Goal: Task Accomplishment & Management: Check status

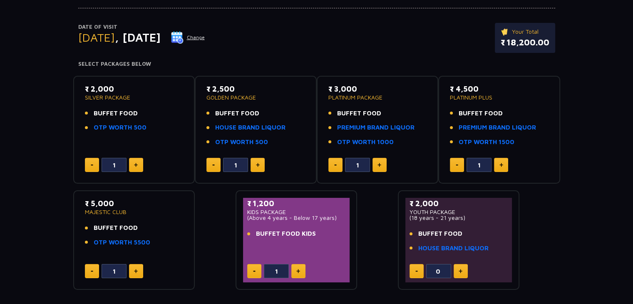
scroll to position [83, 0]
click at [44, 148] on div "Date of Visit [DATE] Change Your Total ₹ 18,200.00 Select Packages Below ₹ 2,00…" at bounding box center [316, 141] width 633 height 297
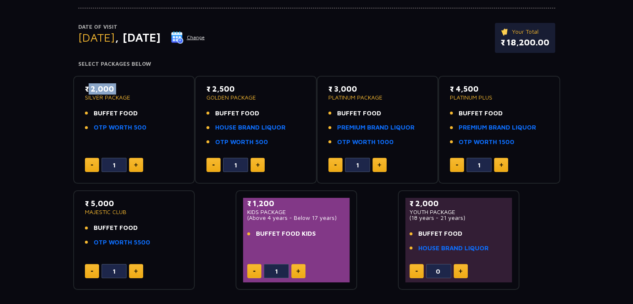
click at [44, 148] on div "Date of Visit [DATE] Change Your Total ₹ 18,200.00 Select Packages Below ₹ 2,00…" at bounding box center [316, 141] width 633 height 297
click at [57, 184] on div "Date of Visit [DATE] Change Your Total ₹ 18,200.00 Select Packages Below ₹ 2,00…" at bounding box center [316, 141] width 633 height 297
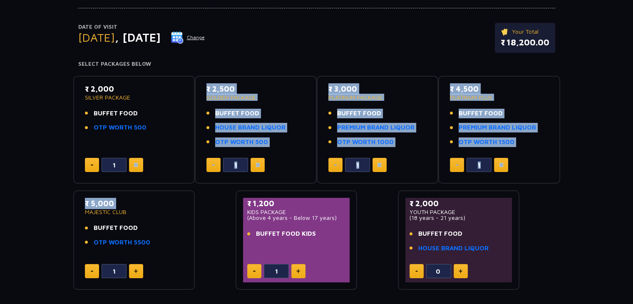
drag, startPoint x: 57, startPoint y: 184, endPoint x: 60, endPoint y: 208, distance: 24.7
click at [60, 208] on div "Date of Visit [DATE] Change Your Total ₹ 18,200.00 Select Packages Below ₹ 2,00…" at bounding box center [316, 141] width 633 height 297
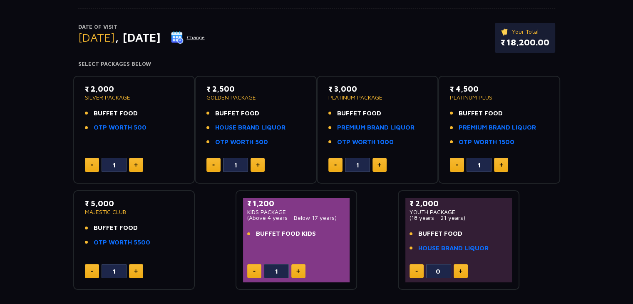
click at [38, 183] on div "Date of Visit [DATE] Change Your Total ₹ 18,200.00 Select Packages Below ₹ 2,00…" at bounding box center [316, 141] width 633 height 297
